Goal: Information Seeking & Learning: Learn about a topic

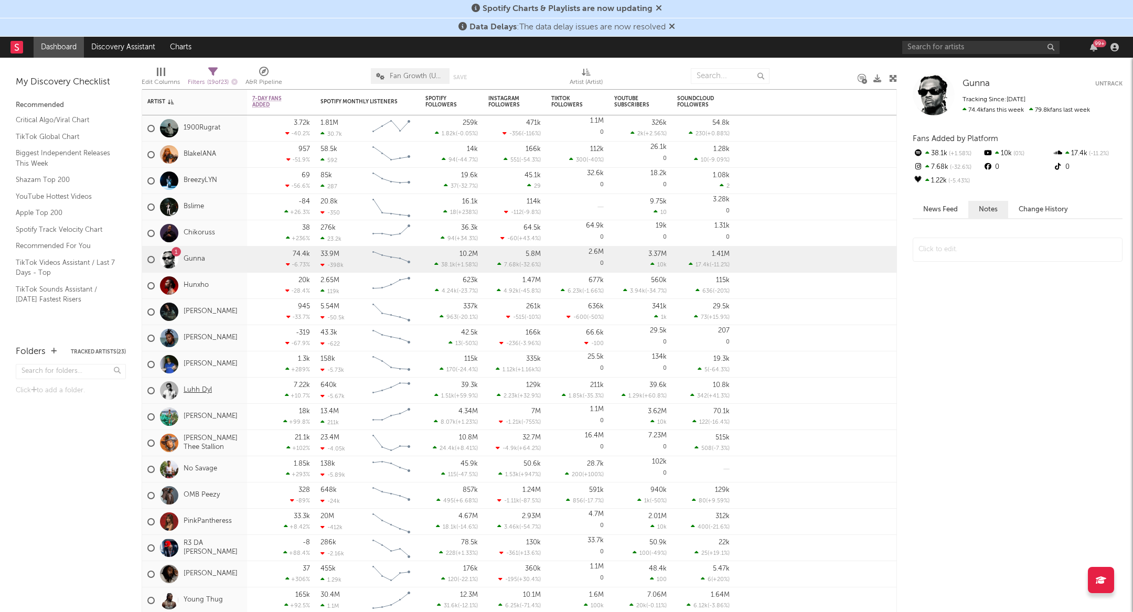
click at [195, 394] on link "Luhh Dyl" at bounding box center [198, 390] width 28 height 9
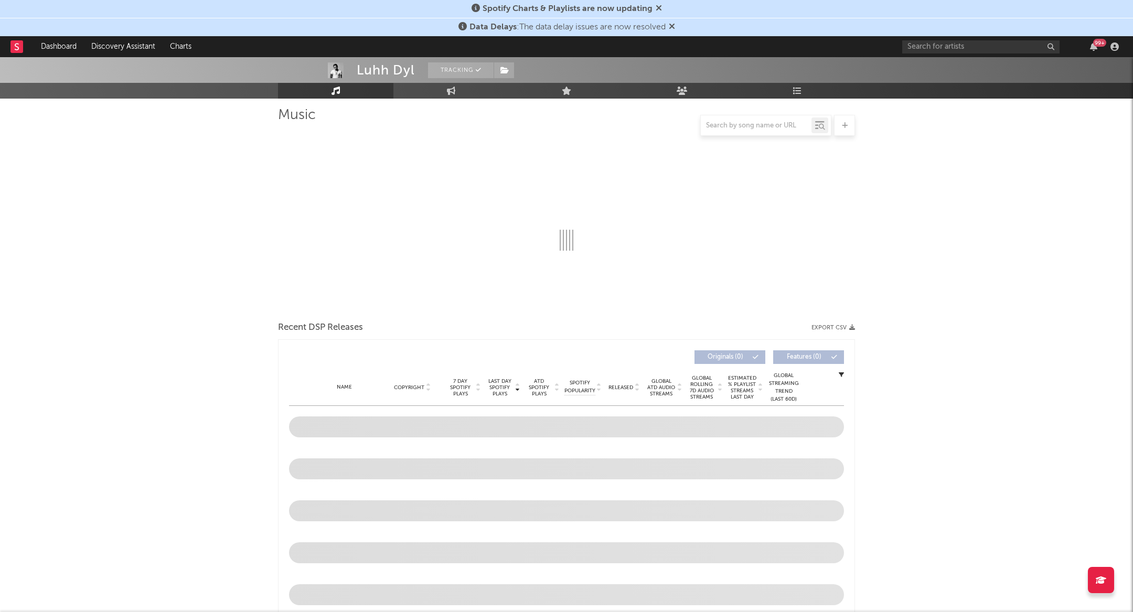
scroll to position [75, 0]
select select "6m"
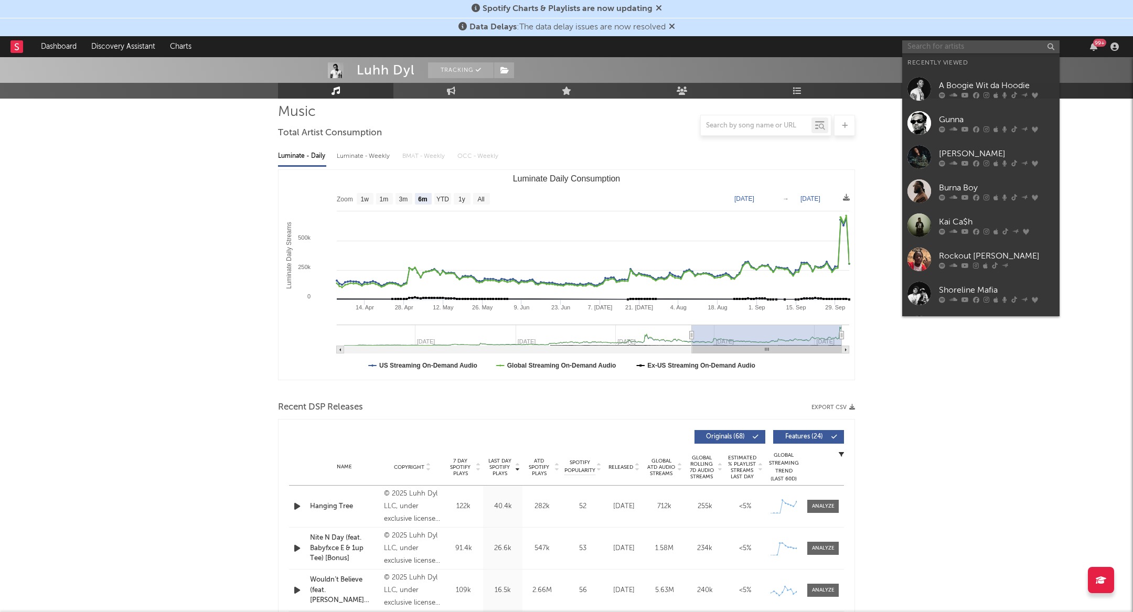
click at [907, 46] on input "text" at bounding box center [980, 46] width 157 height 13
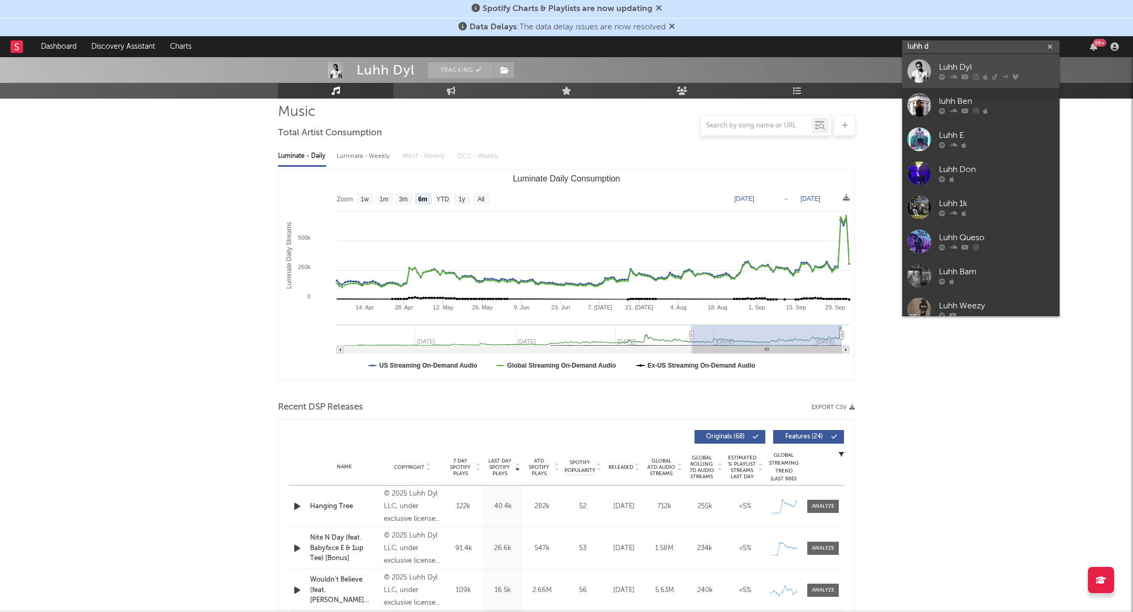
type input "luhh d"
click at [923, 80] on div at bounding box center [920, 71] width 24 height 24
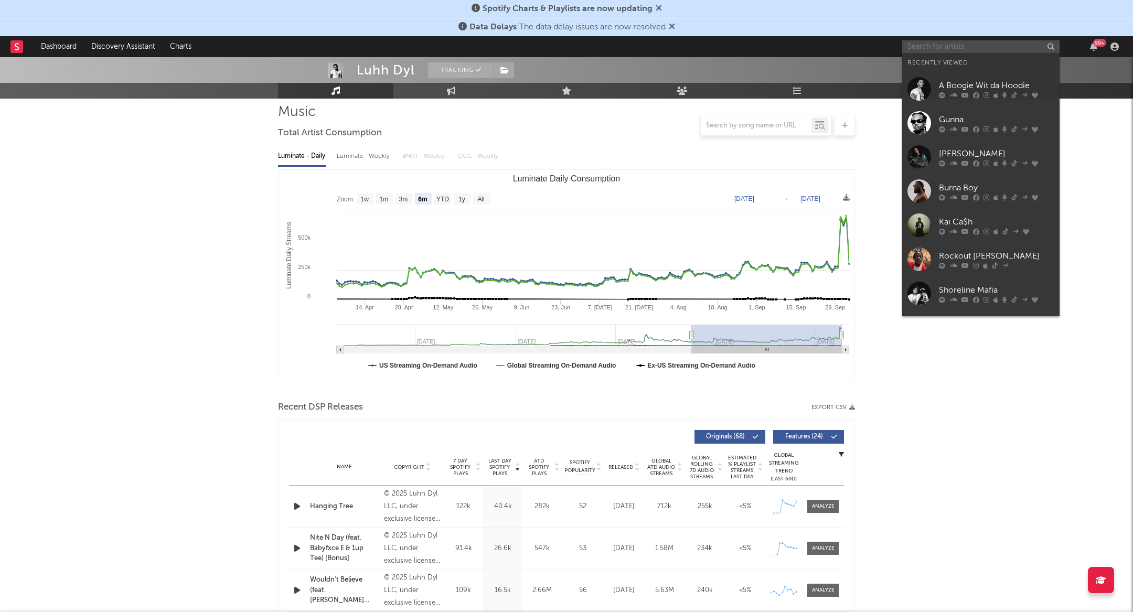
click at [929, 50] on input "text" at bounding box center [980, 46] width 157 height 13
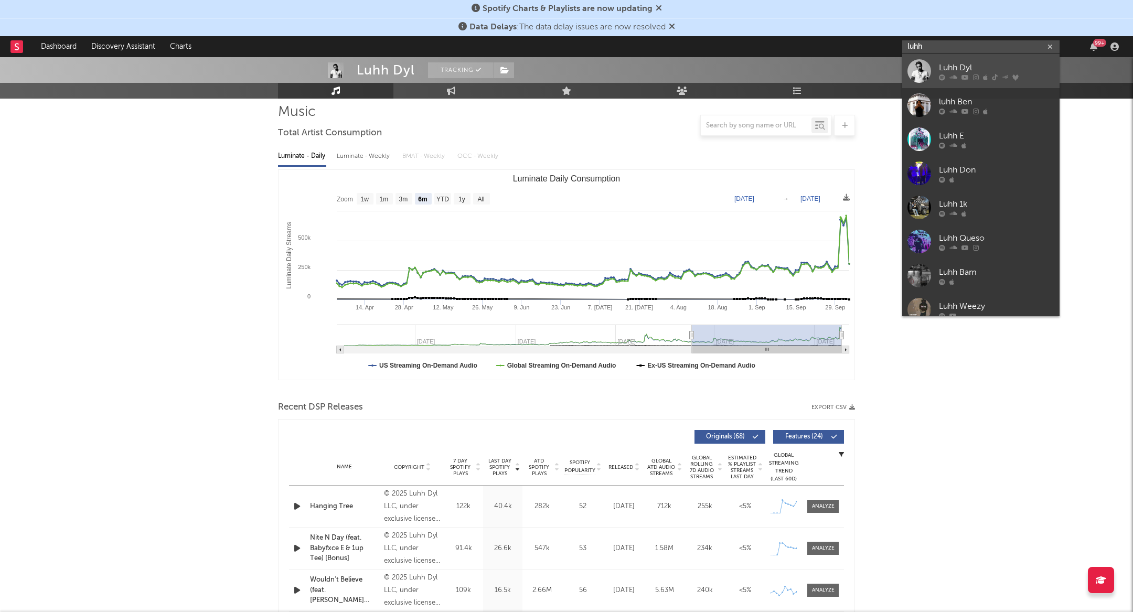
type input "luhh"
click at [955, 67] on div "Luhh Dyl" at bounding box center [996, 67] width 115 height 13
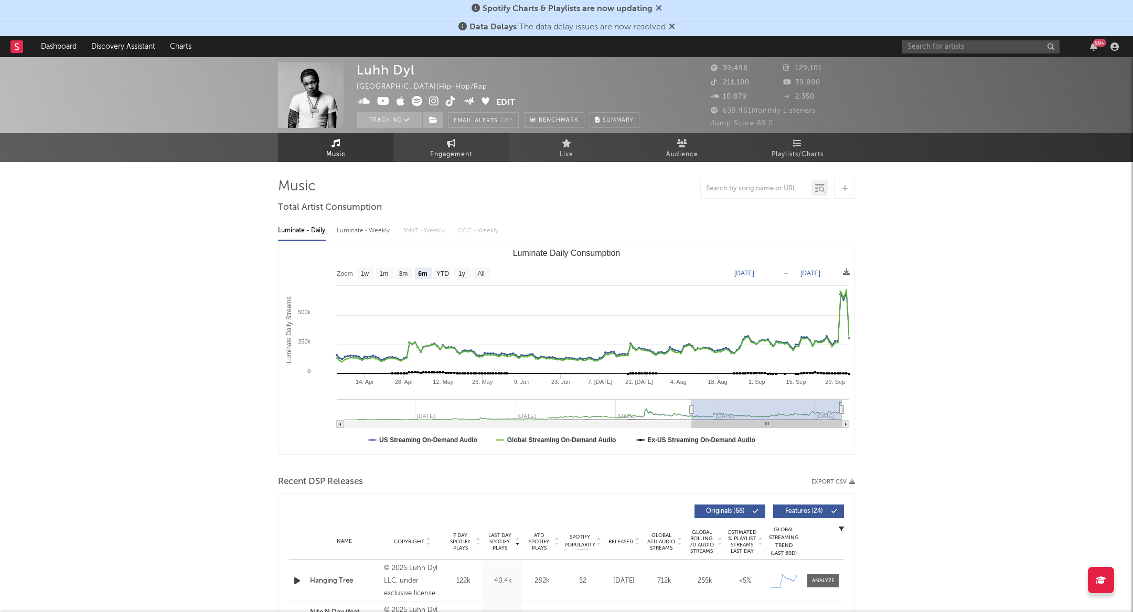
click at [456, 145] on link "Engagement" at bounding box center [451, 147] width 115 height 29
select select "1w"
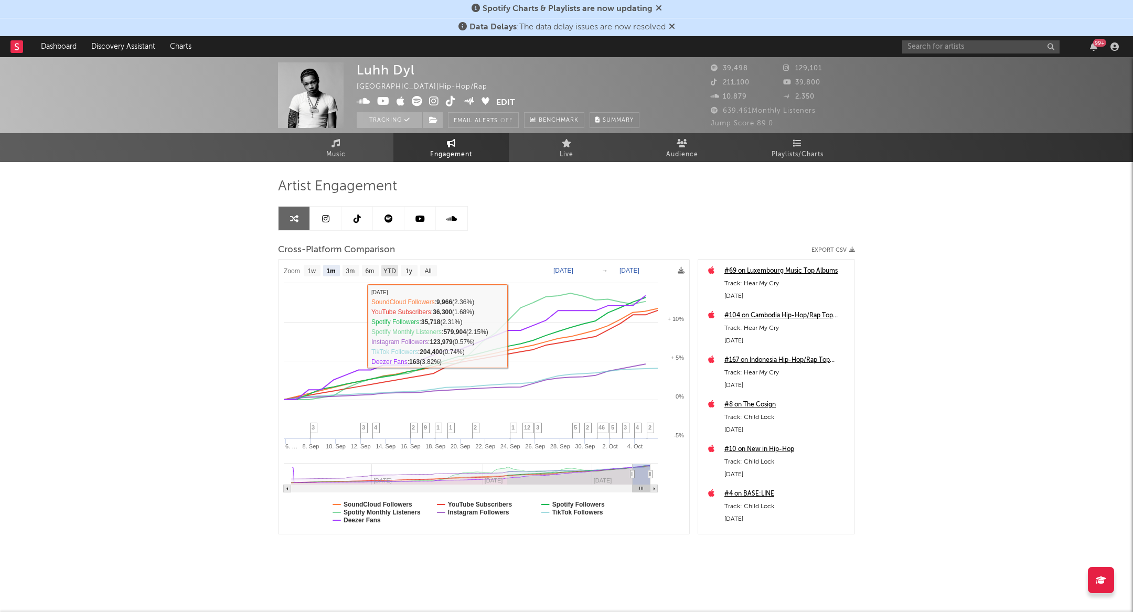
click at [384, 271] on text "YTD" at bounding box center [390, 271] width 13 height 7
select select "YTD"
type input "[DATE]"
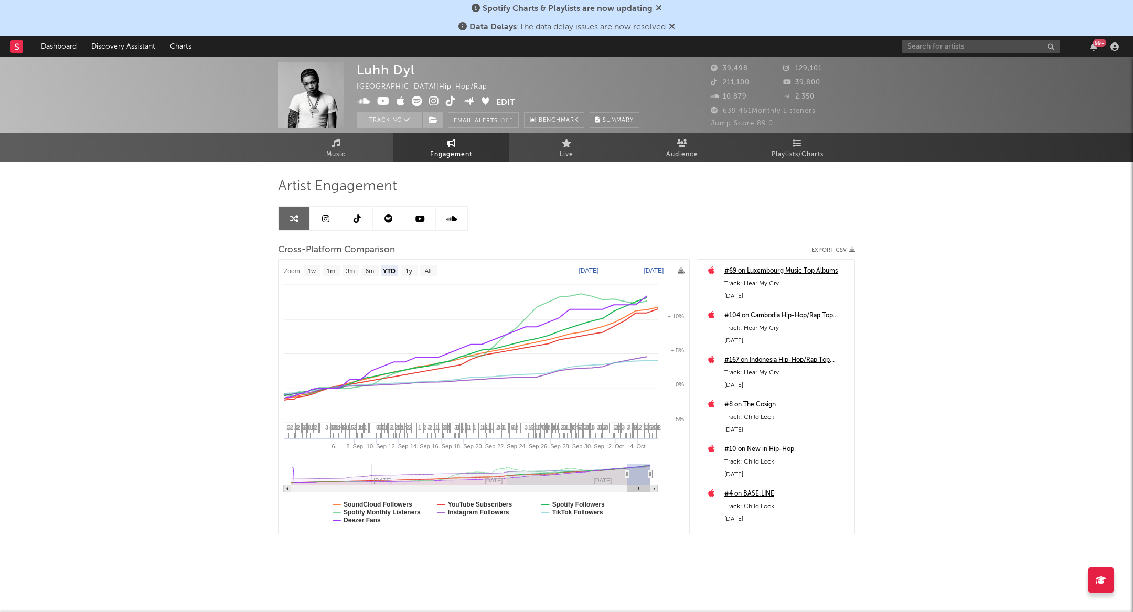
select select "1w"
